Goal: Go to known website: Access a specific website the user already knows

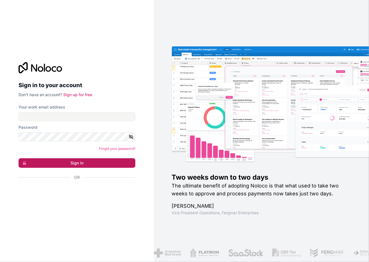
click at [80, 164] on button "Sign in" at bounding box center [77, 163] width 117 height 10
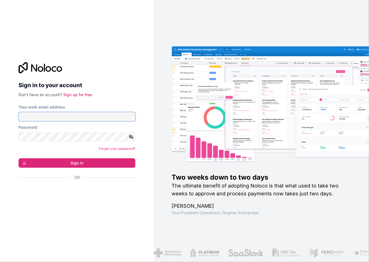
click at [97, 117] on input "Your work email address" at bounding box center [77, 116] width 117 height 9
type input "eugene@anawi.co.za"
click at [75, 130] on div "Password" at bounding box center [77, 133] width 117 height 17
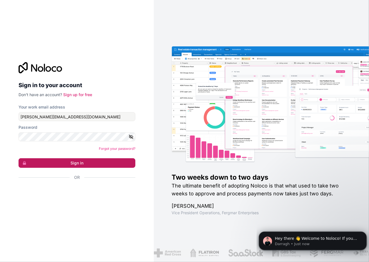
click at [83, 159] on button "Sign in" at bounding box center [77, 163] width 117 height 10
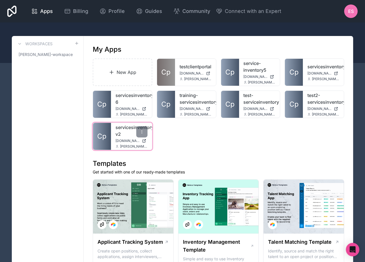
click at [118, 137] on link "servicesinventory-v2" at bounding box center [132, 130] width 32 height 13
